Goal: Task Accomplishment & Management: Complete application form

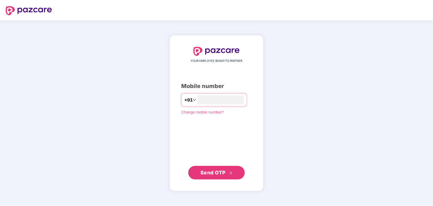
type input "**********"
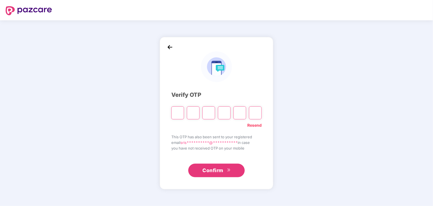
type input "*"
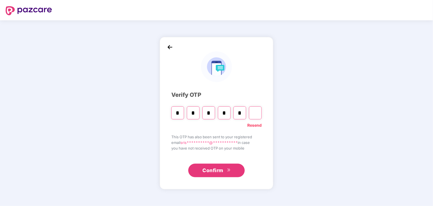
type input "*"
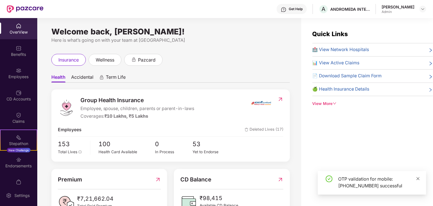
click at [419, 179] on icon "close" at bounding box center [419, 179] width 4 height 4
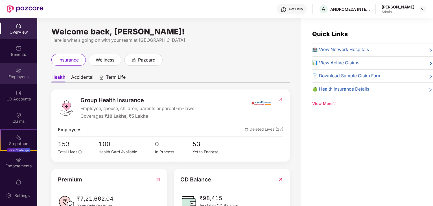
click at [14, 81] on div "Employees" at bounding box center [18, 73] width 37 height 21
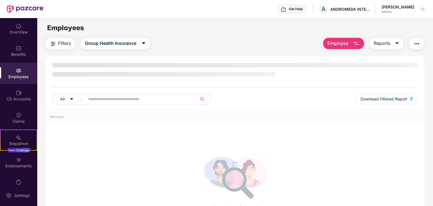
click at [14, 81] on div "Employees" at bounding box center [18, 73] width 37 height 21
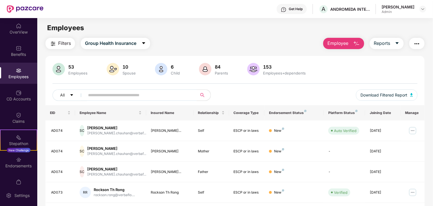
click at [351, 43] on button "Employee" at bounding box center [344, 43] width 41 height 11
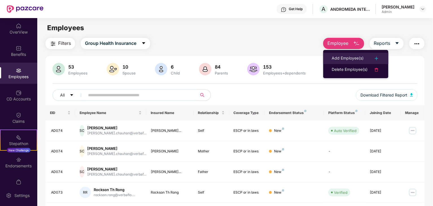
click at [369, 57] on div at bounding box center [374, 58] width 12 height 7
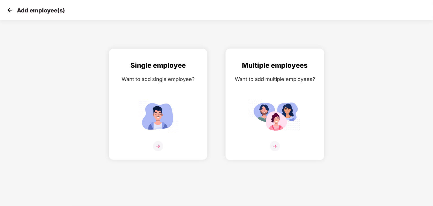
click at [267, 90] on div "Multiple employees Want to add multiple employees?" at bounding box center [275, 109] width 87 height 98
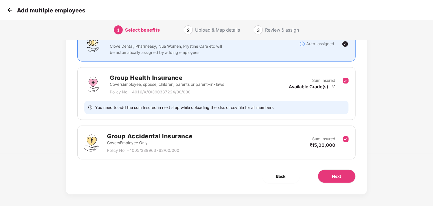
scroll to position [55, 0]
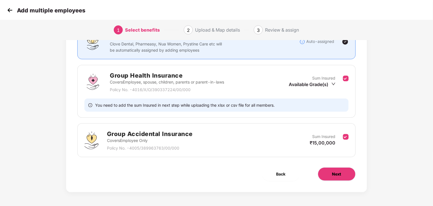
click at [329, 168] on button "Next" at bounding box center [337, 175] width 38 height 14
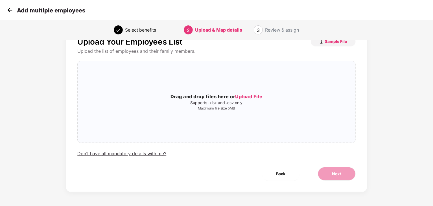
scroll to position [0, 0]
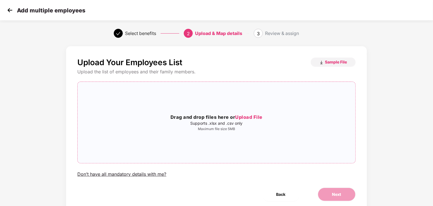
click at [235, 112] on div "Drag and drop files here or Upload File Supports .xlsx and .csv only Maximum fi…" at bounding box center [217, 122] width 278 height 72
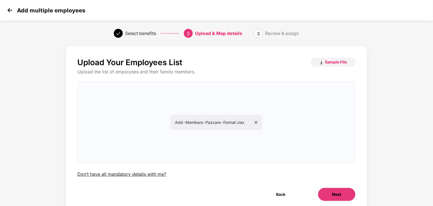
click at [337, 196] on span "Next" at bounding box center [337, 195] width 9 height 6
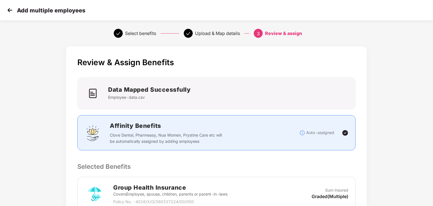
scroll to position [148, 0]
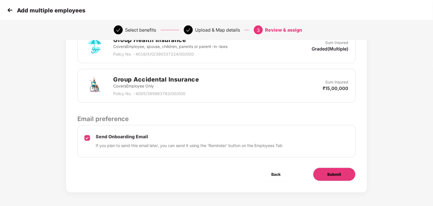
click at [332, 172] on span "Submit" at bounding box center [335, 175] width 14 height 6
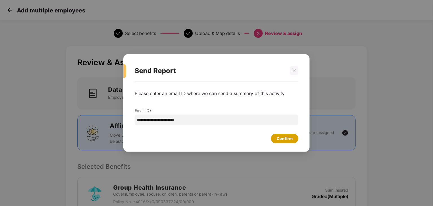
click at [284, 137] on div "Confirm" at bounding box center [285, 139] width 16 height 6
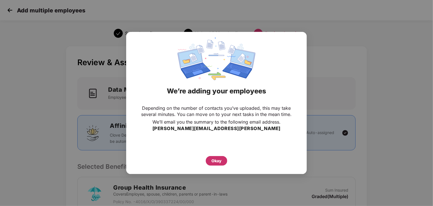
click at [213, 164] on div "Okay" at bounding box center [217, 161] width 10 height 6
